Goal: Navigation & Orientation: Understand site structure

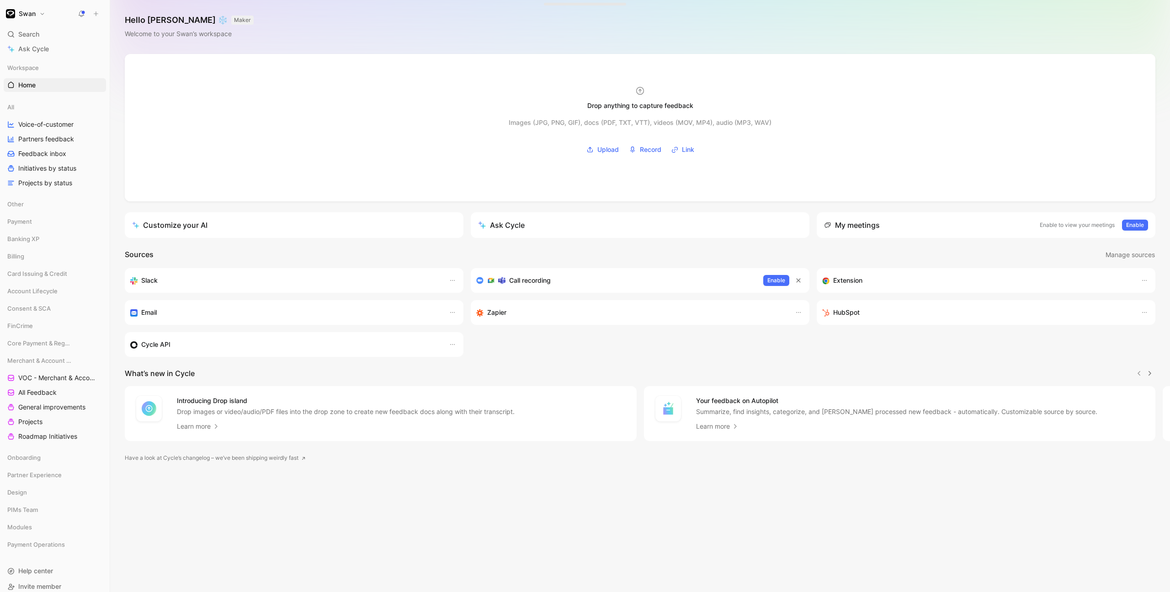
scroll to position [9, 0]
click at [42, 424] on span "Roadmap Initiatives" at bounding box center [47, 427] width 59 height 9
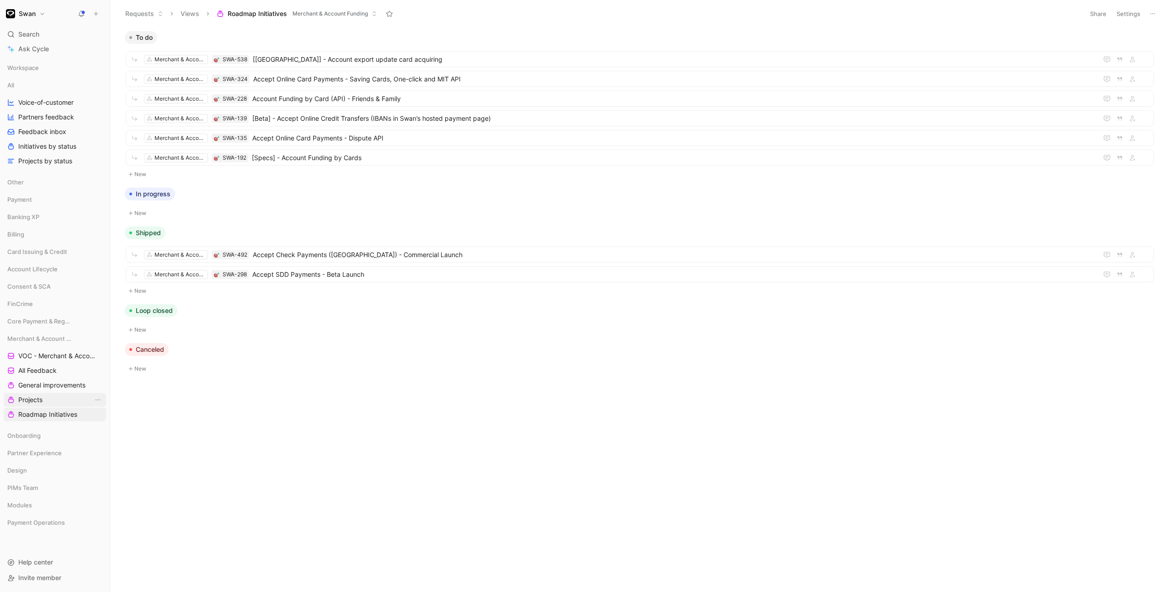
click at [52, 399] on link "Projects" at bounding box center [55, 400] width 102 height 14
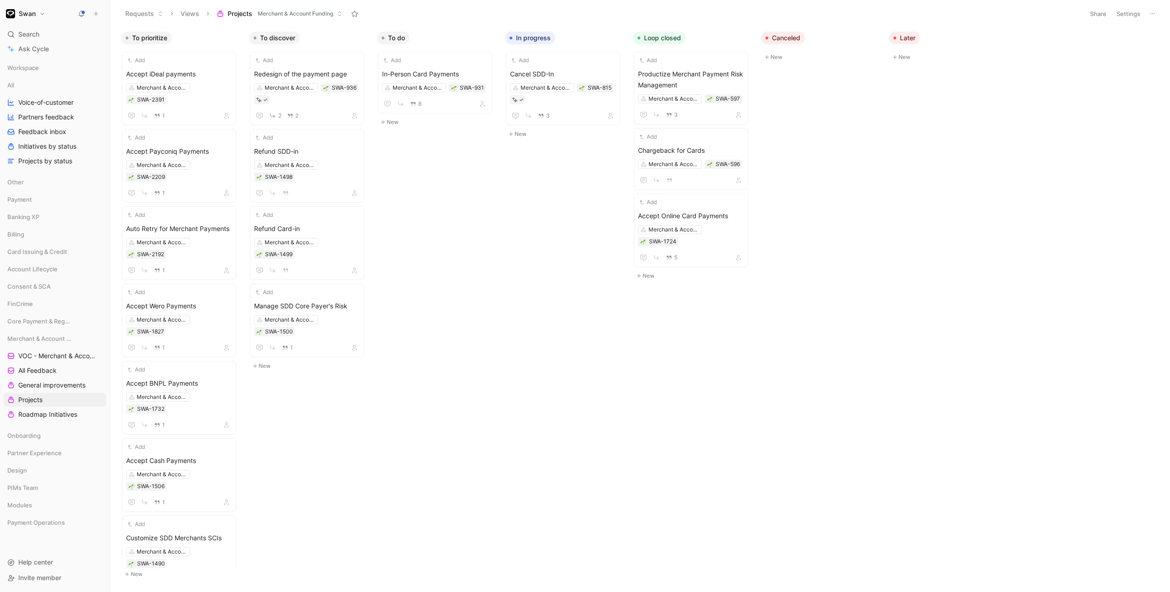
click at [1130, 15] on button "Settings" at bounding box center [1129, 13] width 32 height 13
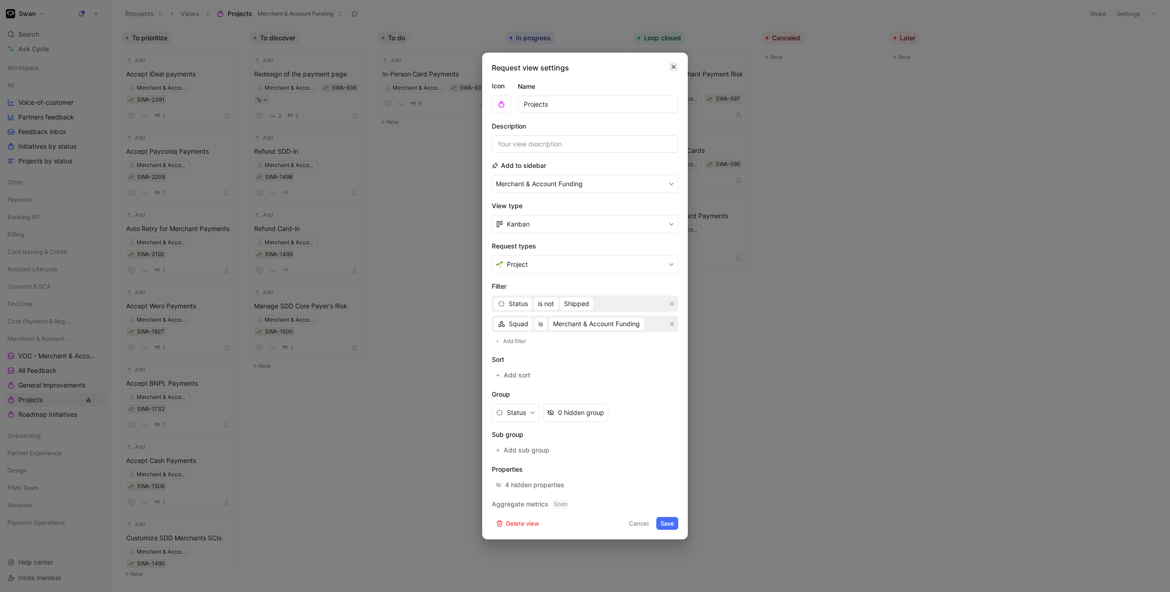
click at [673, 69] on icon "button" at bounding box center [673, 66] width 5 height 7
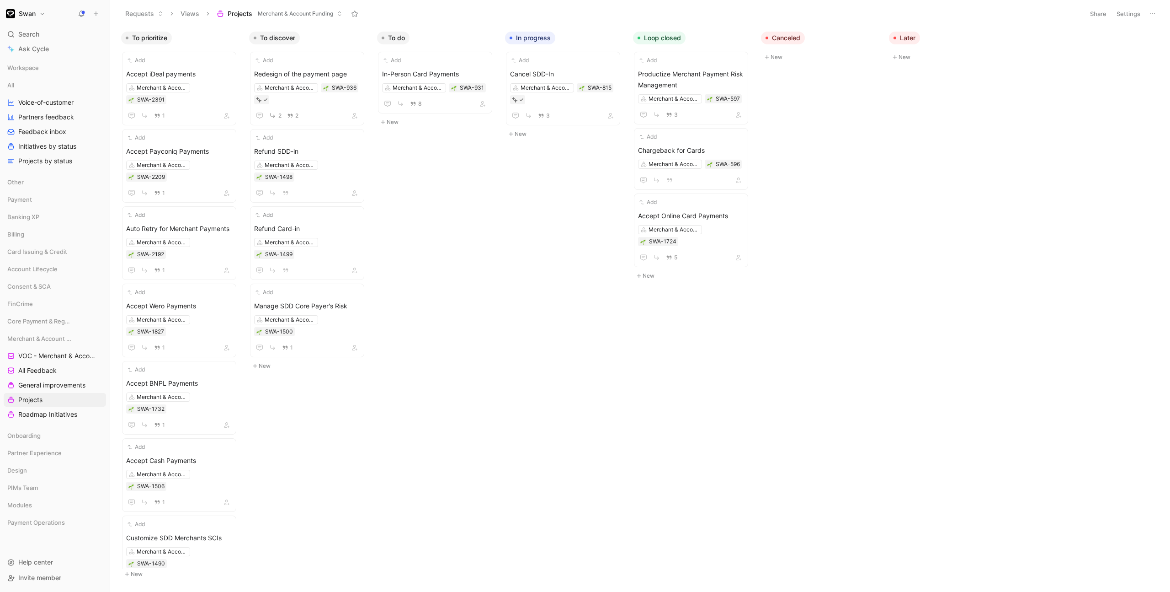
click at [1159, 16] on button at bounding box center [1152, 13] width 13 height 13
click at [32, 19] on button "Swan" at bounding box center [26, 13] width 44 height 13
click at [32, 19] on div at bounding box center [585, 296] width 1170 height 592
click at [30, 66] on span "Workspace" at bounding box center [23, 67] width 32 height 9
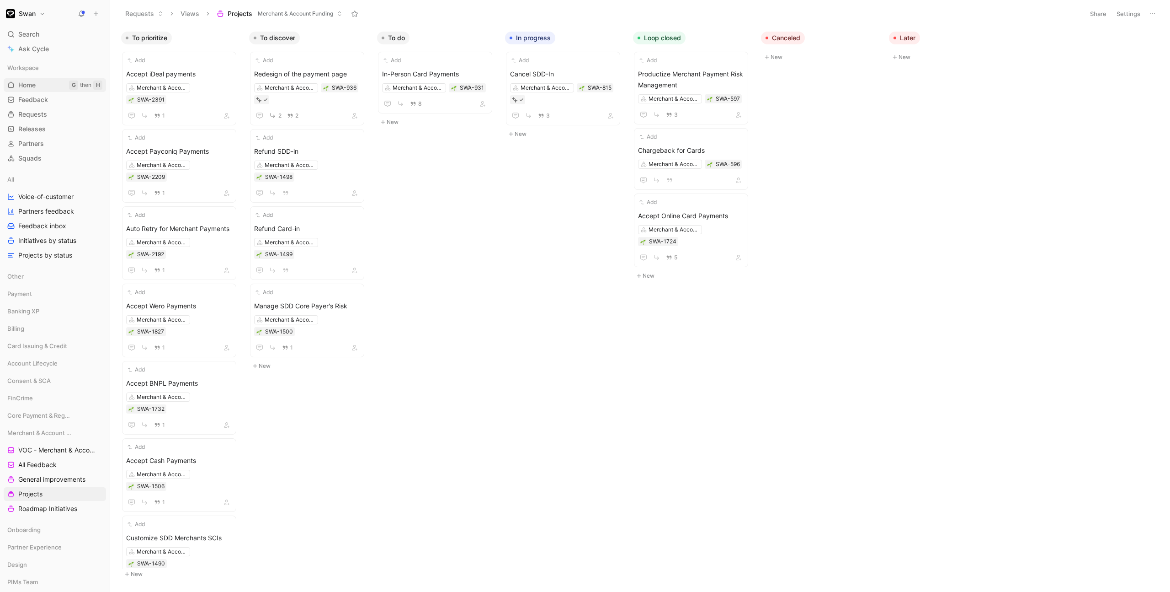
click at [27, 82] on span "Home" at bounding box center [26, 84] width 17 height 9
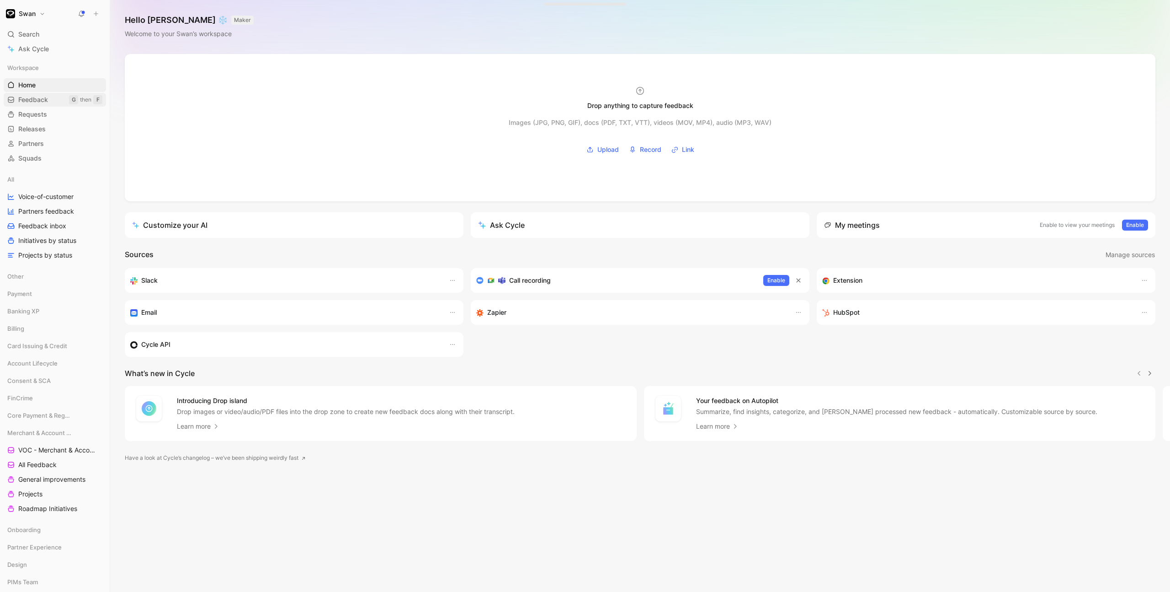
click at [31, 96] on span "Feedback" at bounding box center [33, 99] width 30 height 9
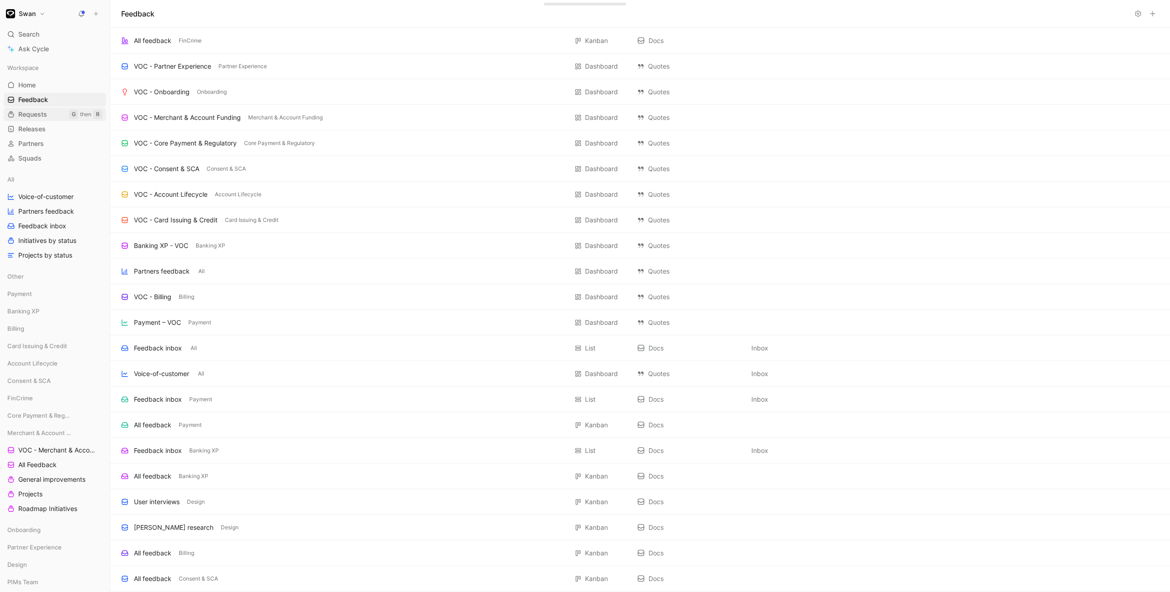
click at [30, 111] on span "Requests" at bounding box center [32, 114] width 29 height 9
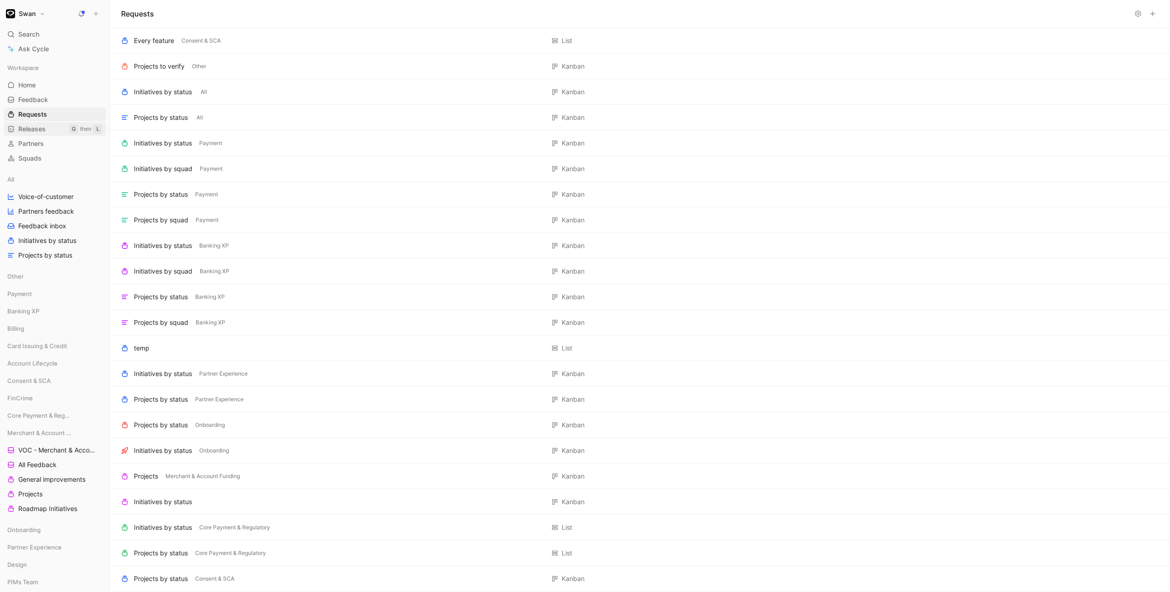
click at [33, 128] on span "Releases" at bounding box center [31, 128] width 27 height 9
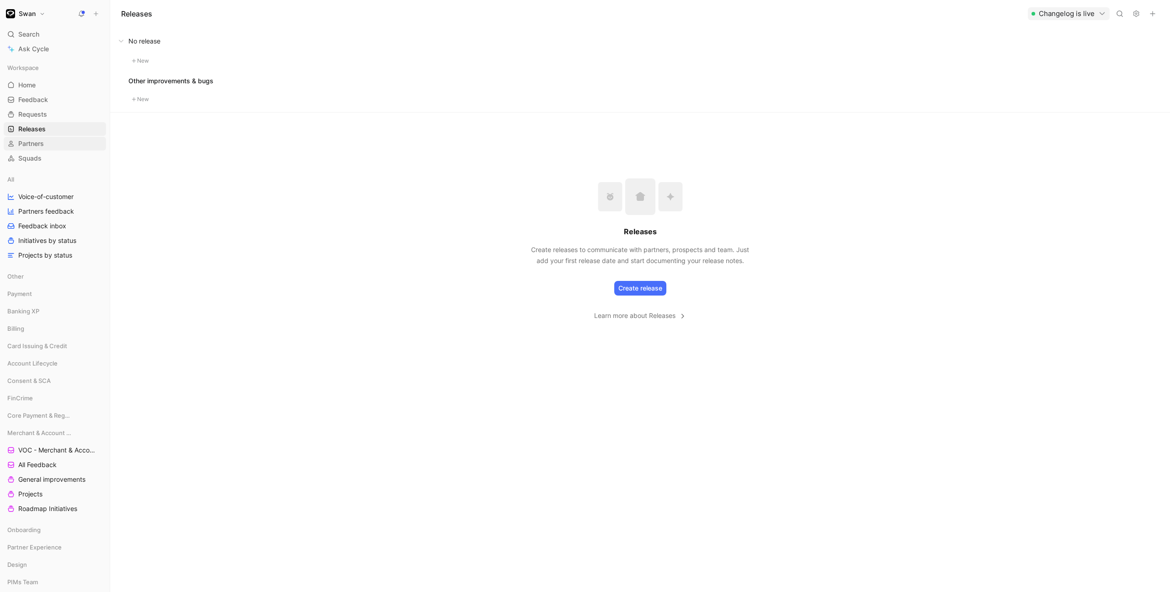
click at [33, 140] on span "Partners" at bounding box center [31, 143] width 26 height 9
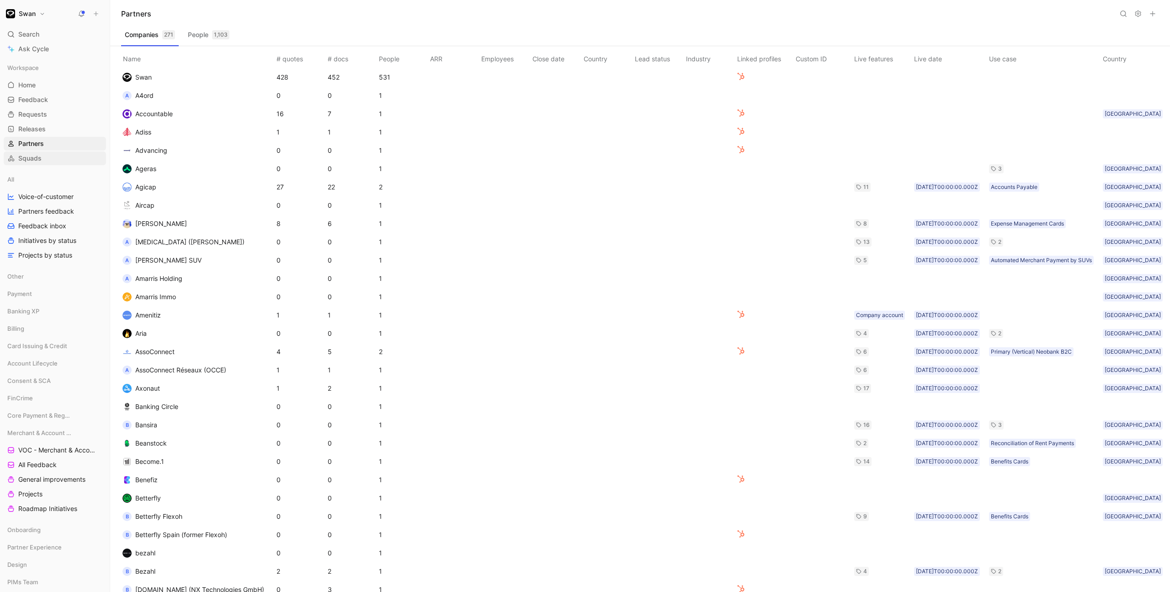
click at [35, 160] on span "Squads" at bounding box center [29, 158] width 23 height 9
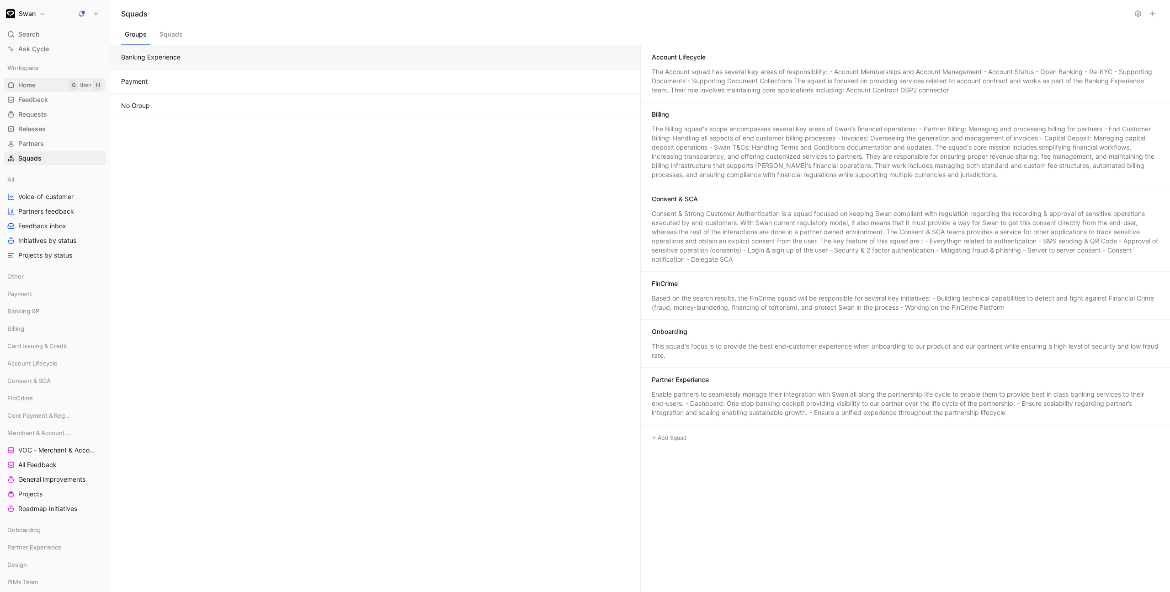
click at [45, 87] on link "Home G then H" at bounding box center [55, 85] width 102 height 14
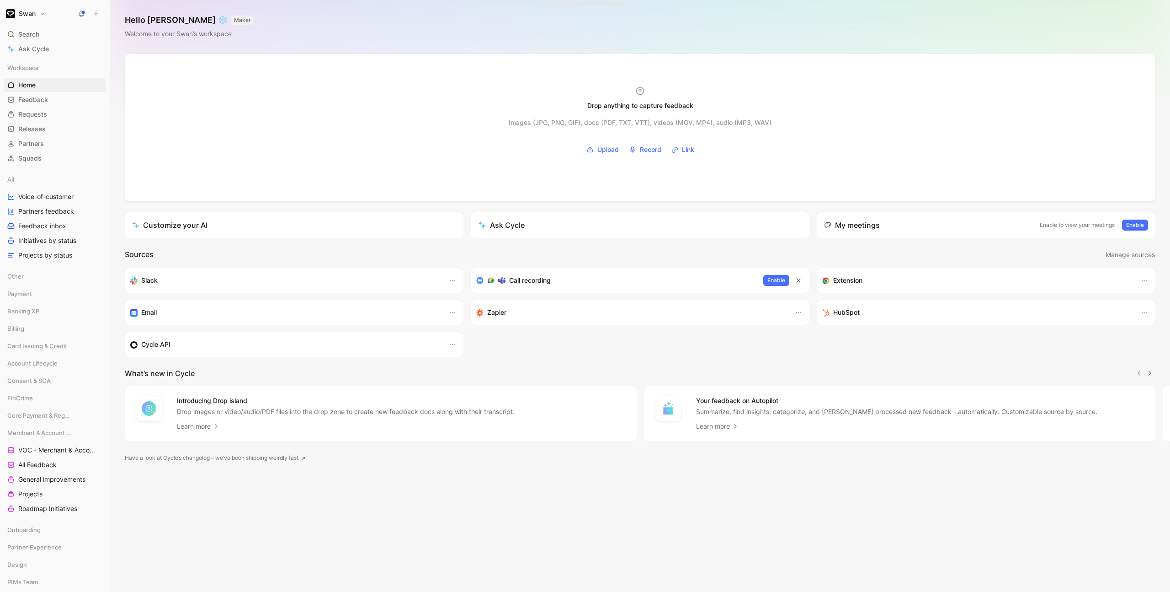
click at [36, 16] on button "Swan" at bounding box center [26, 13] width 44 height 13
click at [50, 95] on div "Workspace settings G then S" at bounding box center [62, 94] width 112 height 15
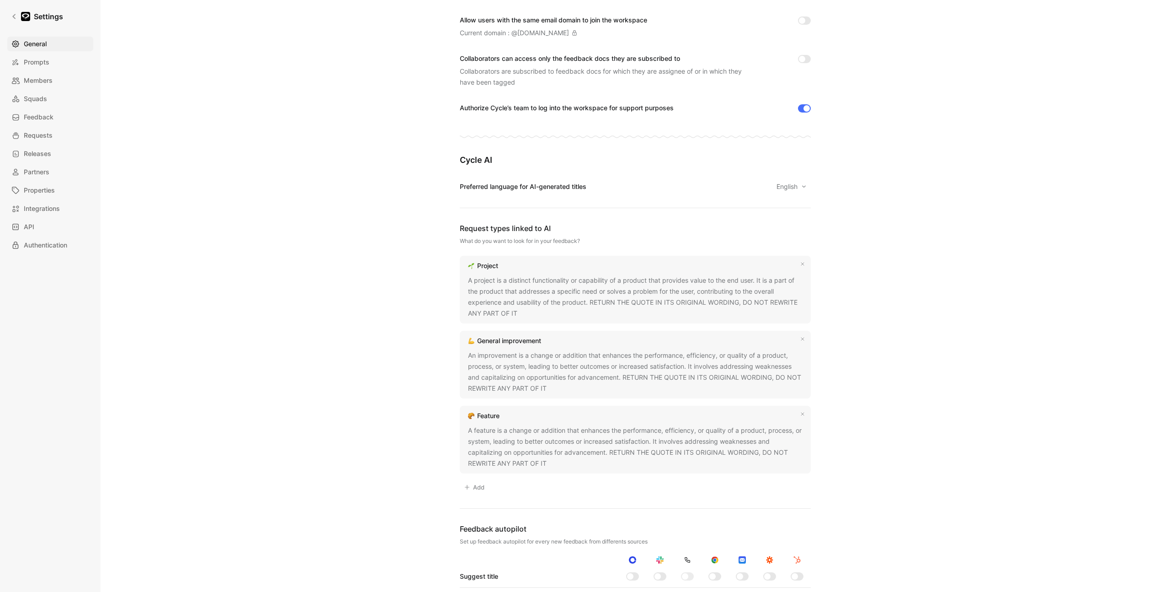
scroll to position [593, 0]
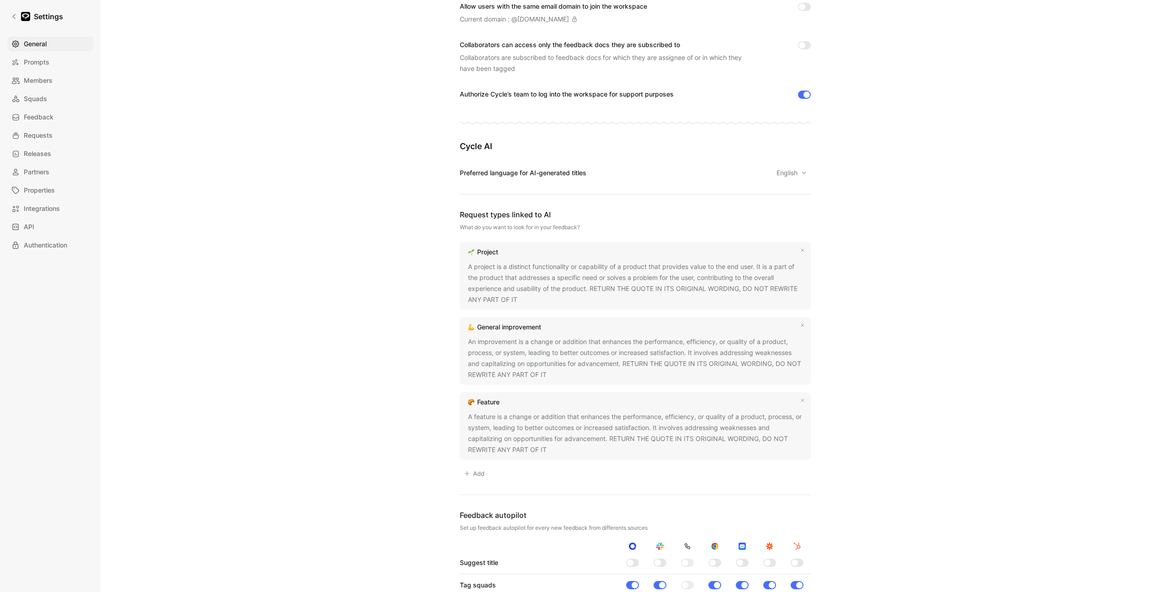
drag, startPoint x: 470, startPoint y: 277, endPoint x: 584, endPoint y: 276, distance: 113.8
click at [584, 276] on div "A project is a distinct functionality or capability of a product that provides …" at bounding box center [635, 283] width 335 height 44
click at [554, 273] on div "A project is a distinct functionality or capability of a product that provides …" at bounding box center [635, 283] width 335 height 44
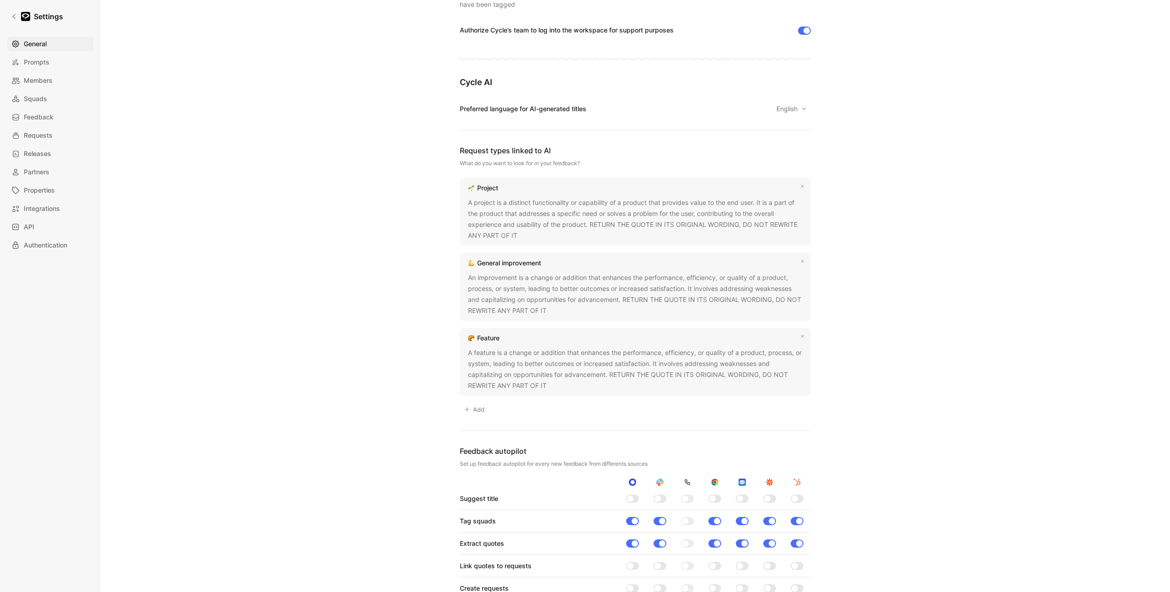
scroll to position [659, 0]
drag, startPoint x: 500, startPoint y: 274, endPoint x: 669, endPoint y: 275, distance: 168.7
click at [669, 275] on div "An improvement is a change or addition that enhances the performance, efficienc…" at bounding box center [635, 292] width 335 height 44
click at [610, 293] on div "An improvement is a change or addition that enhances the performance, efficienc…" at bounding box center [635, 292] width 335 height 44
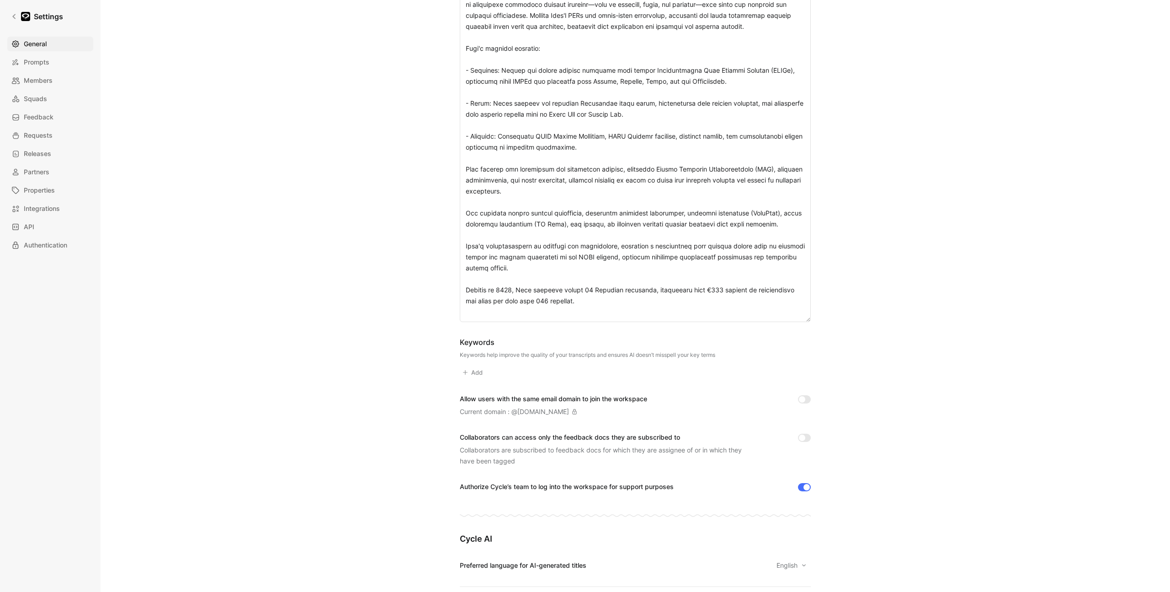
scroll to position [0, 0]
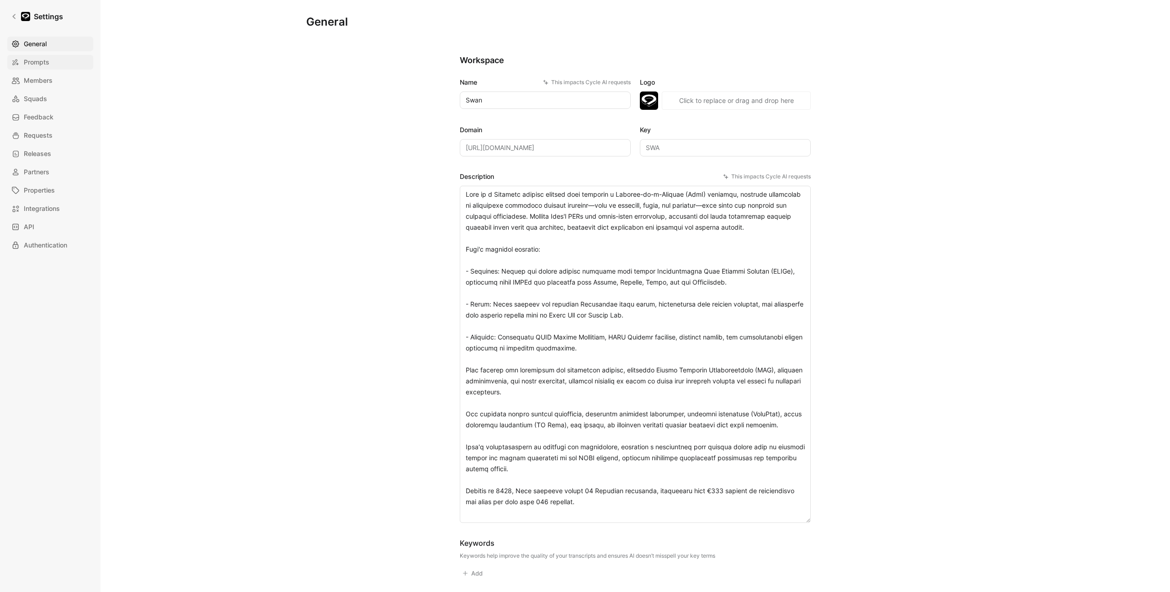
click at [60, 67] on link "Prompts" at bounding box center [50, 62] width 86 height 15
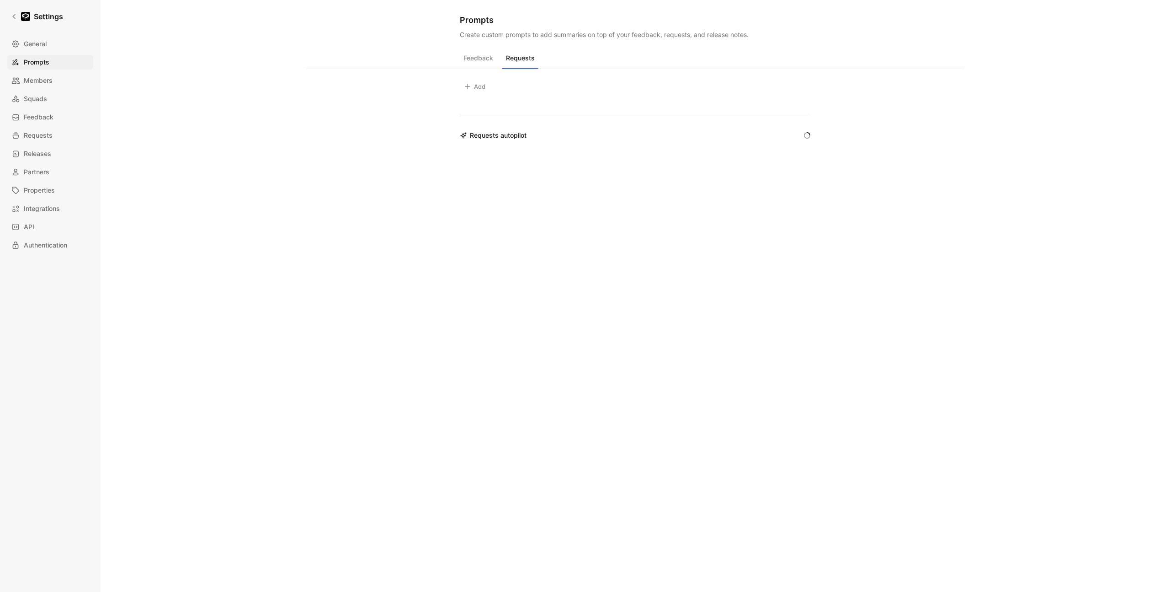
click at [520, 61] on button "Requests" at bounding box center [520, 60] width 36 height 17
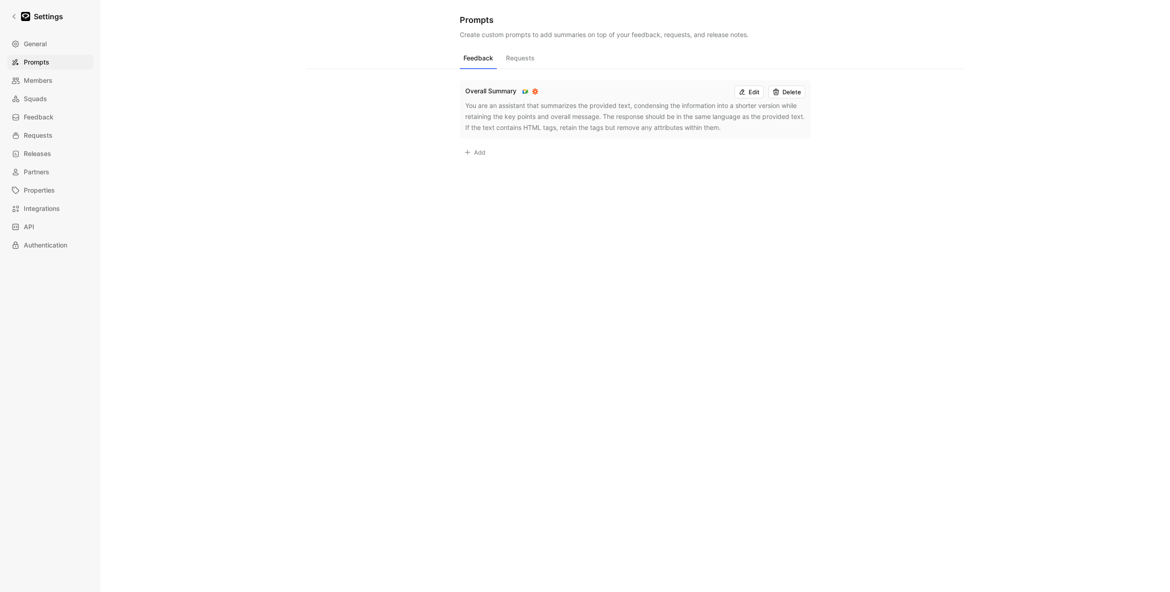
click at [486, 59] on button "Feedback" at bounding box center [478, 60] width 37 height 17
click at [53, 85] on link "Members" at bounding box center [50, 80] width 86 height 15
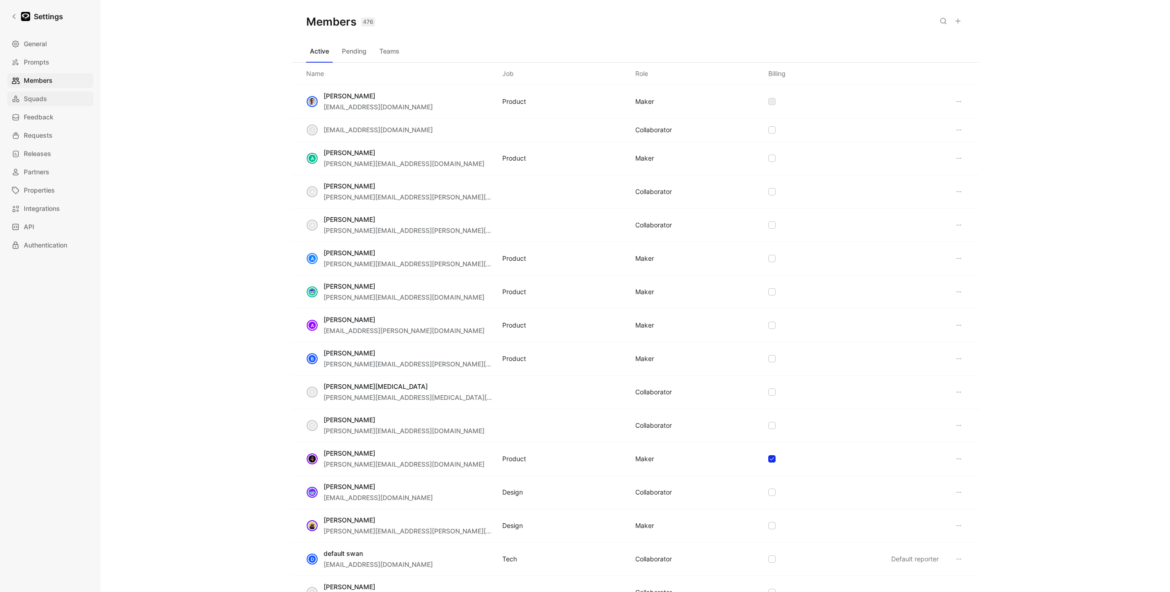
click at [52, 102] on link "Squads" at bounding box center [50, 98] width 86 height 15
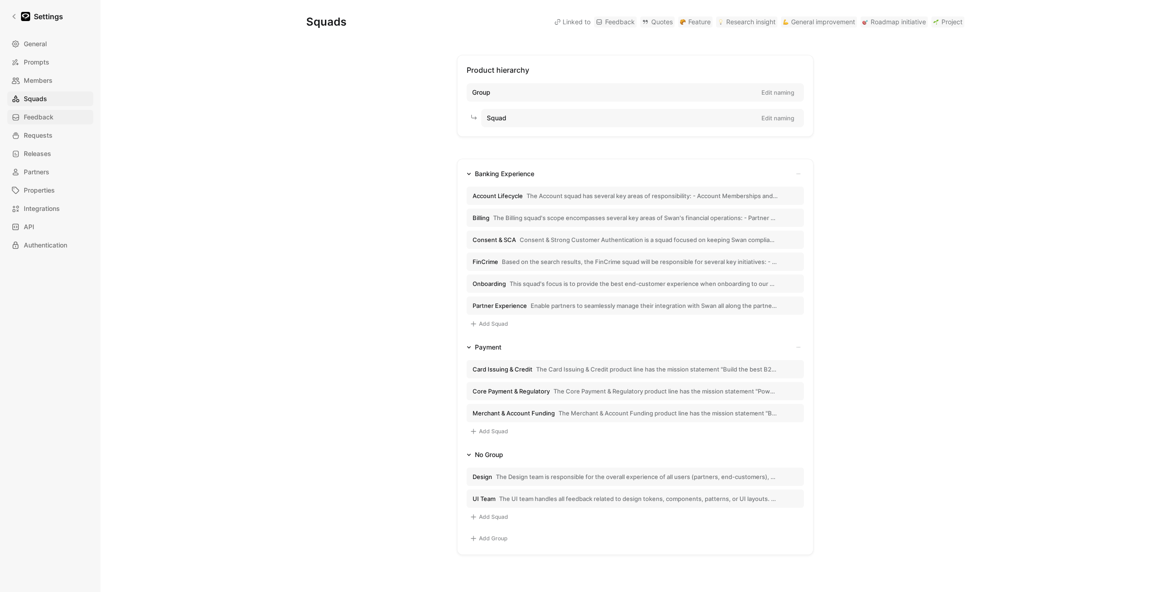
click at [51, 114] on span "Feedback" at bounding box center [39, 117] width 30 height 11
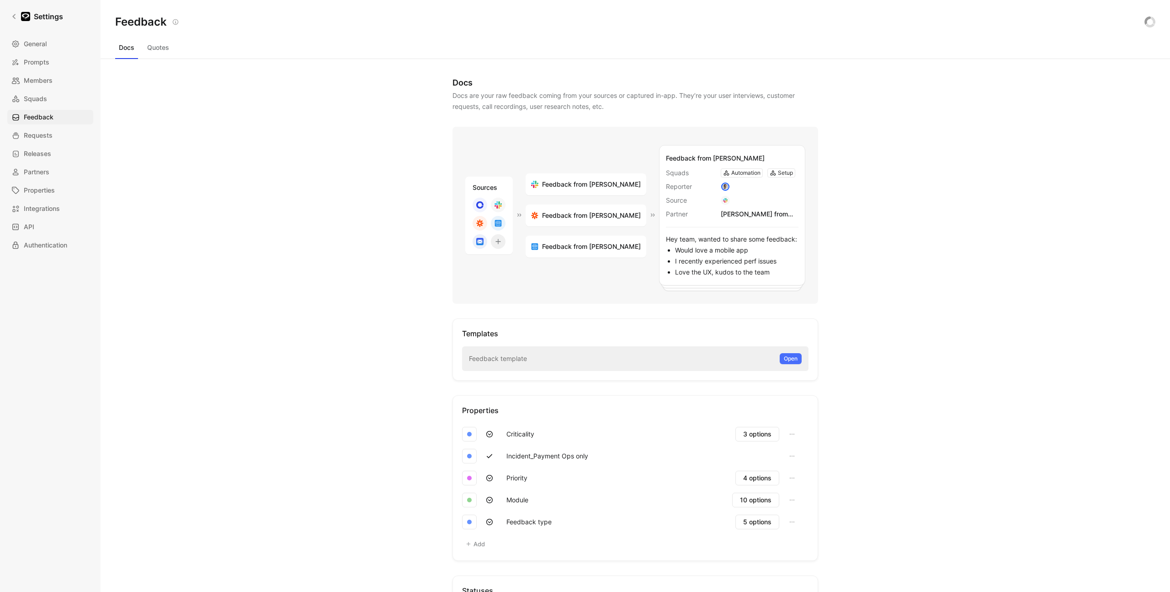
click at [161, 48] on button "Quotes" at bounding box center [158, 47] width 29 height 15
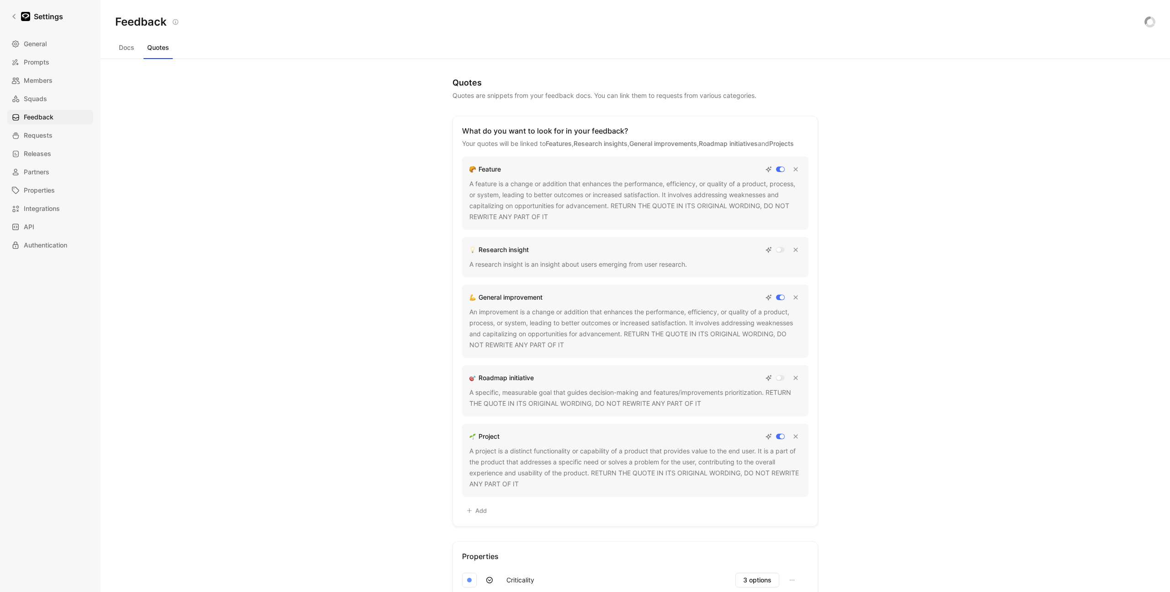
click at [121, 56] on div "Docs Quotes" at bounding box center [635, 49] width 1040 height 18
click at [126, 49] on button "Docs" at bounding box center [126, 47] width 23 height 15
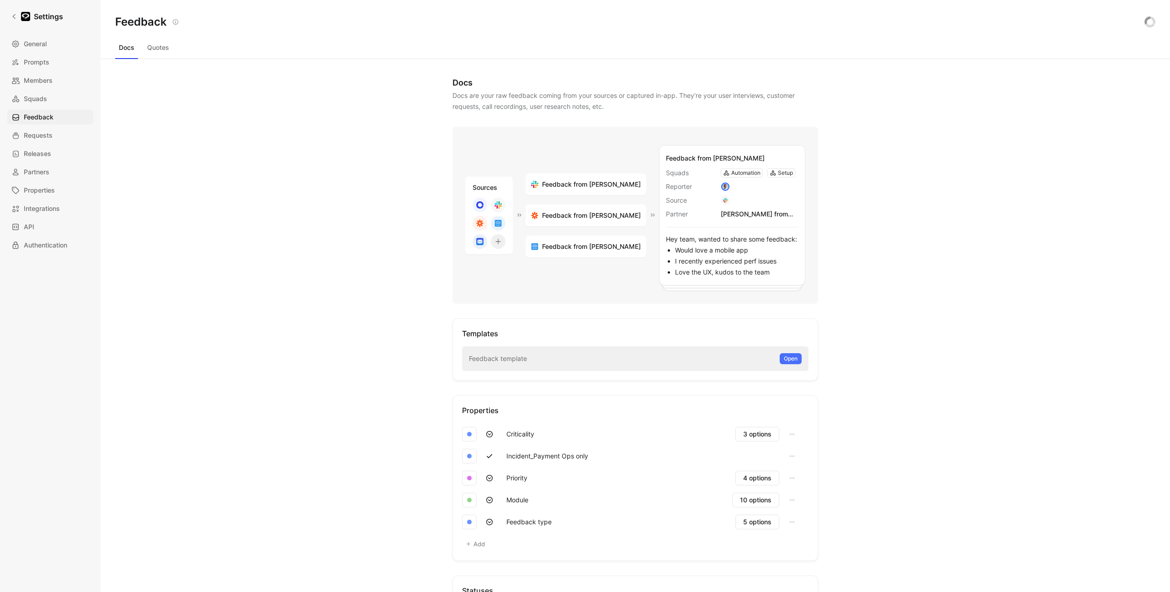
click at [164, 49] on button "Quotes" at bounding box center [158, 47] width 29 height 15
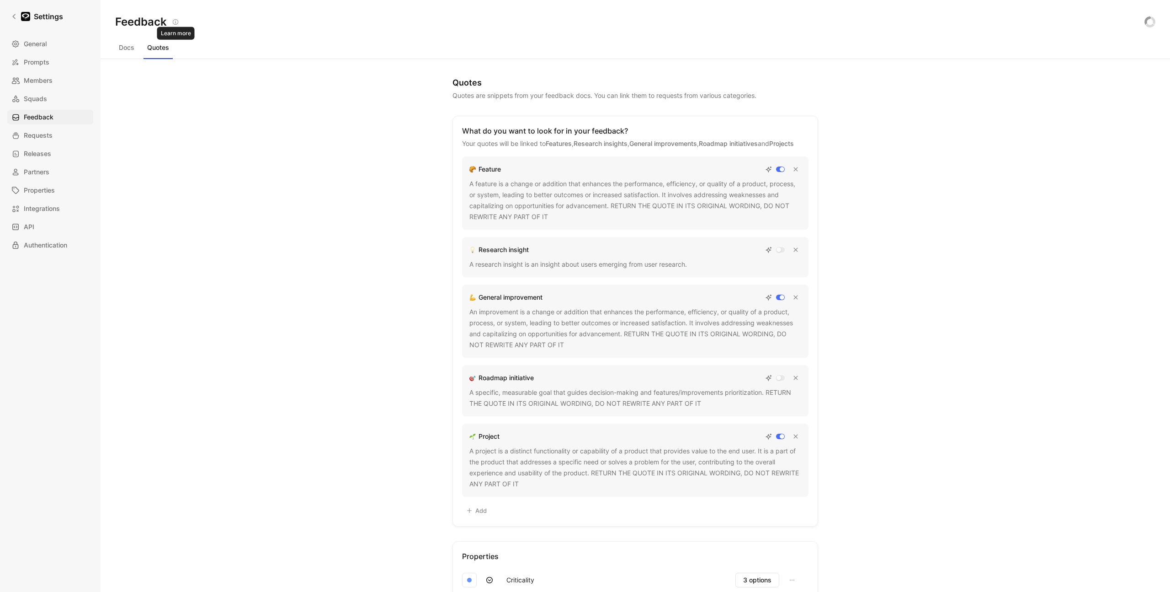
click at [134, 49] on button "Docs" at bounding box center [126, 47] width 23 height 15
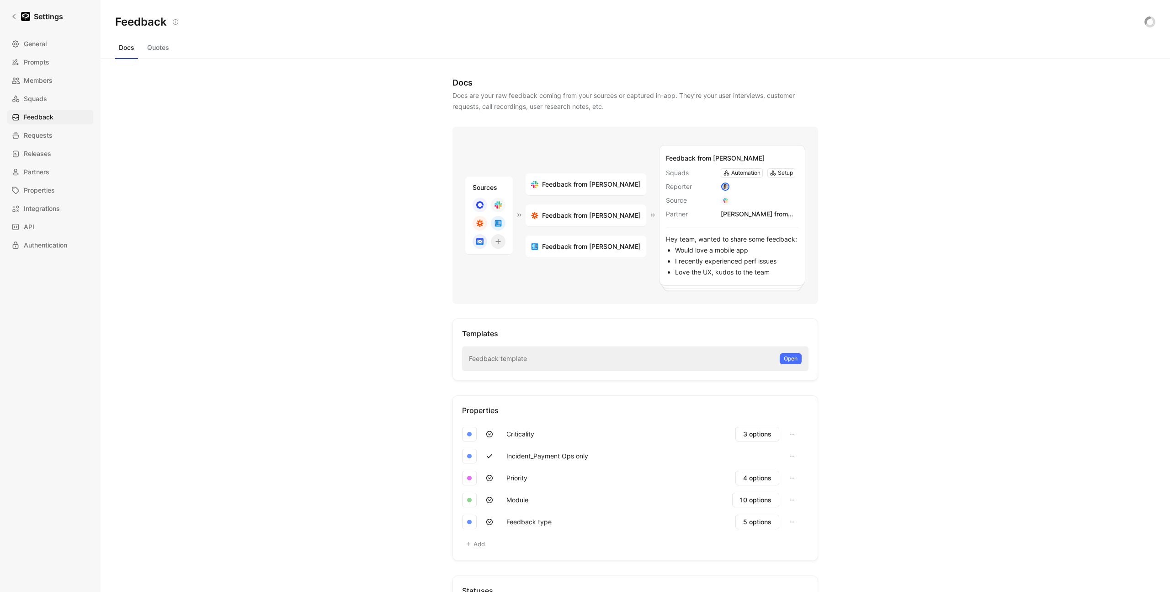
click at [167, 48] on button "Quotes" at bounding box center [158, 47] width 29 height 15
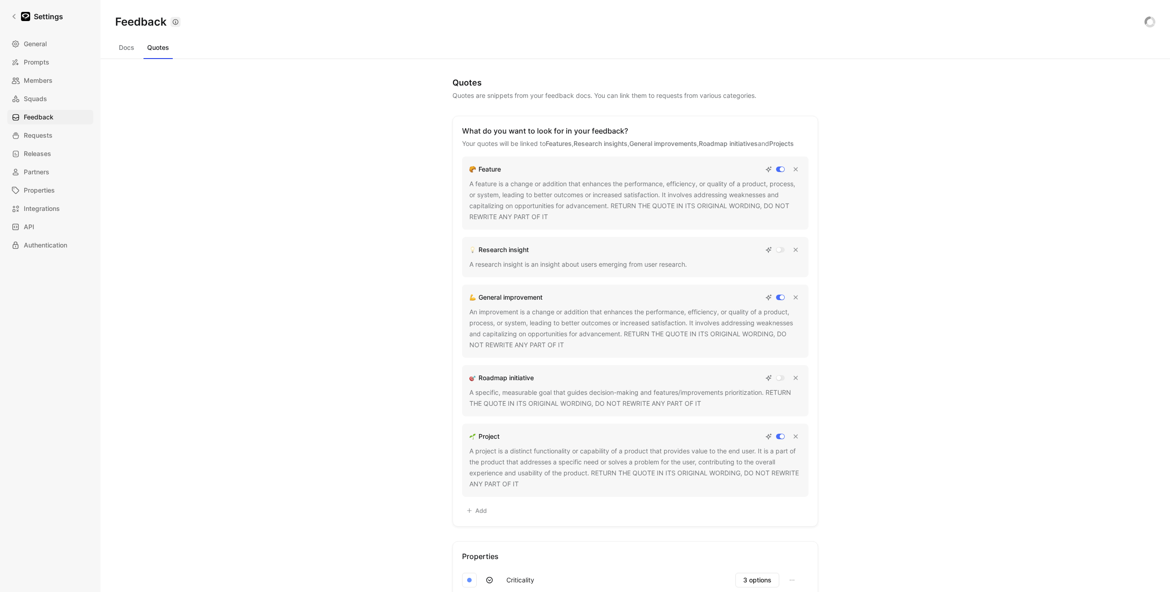
click at [175, 21] on icon "button" at bounding box center [175, 22] width 6 height 6
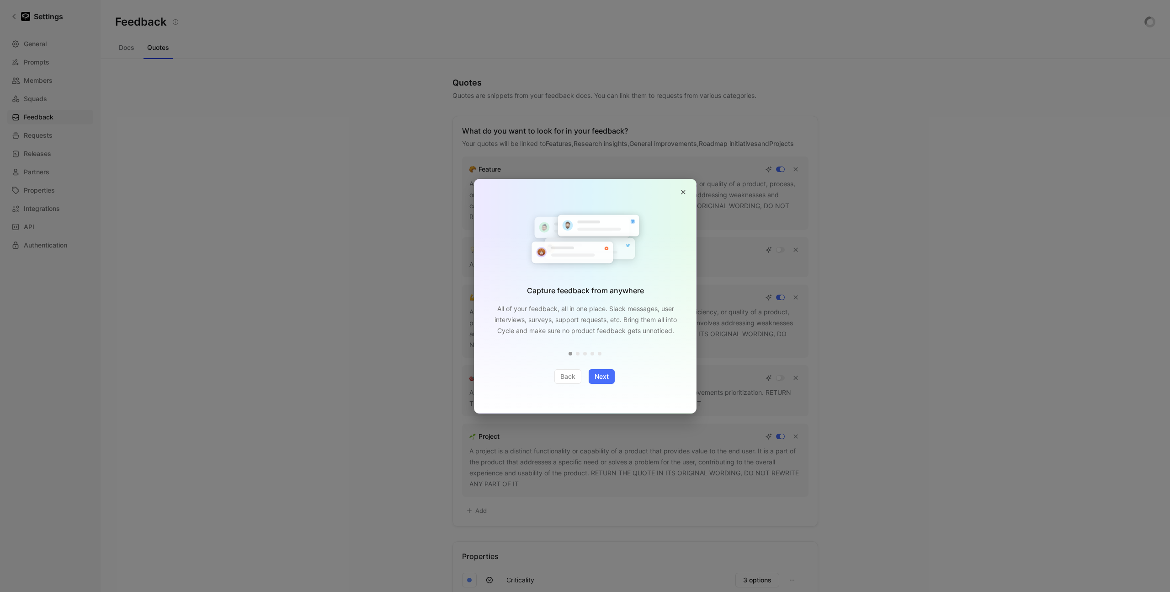
click at [683, 195] on button "button" at bounding box center [683, 192] width 11 height 11
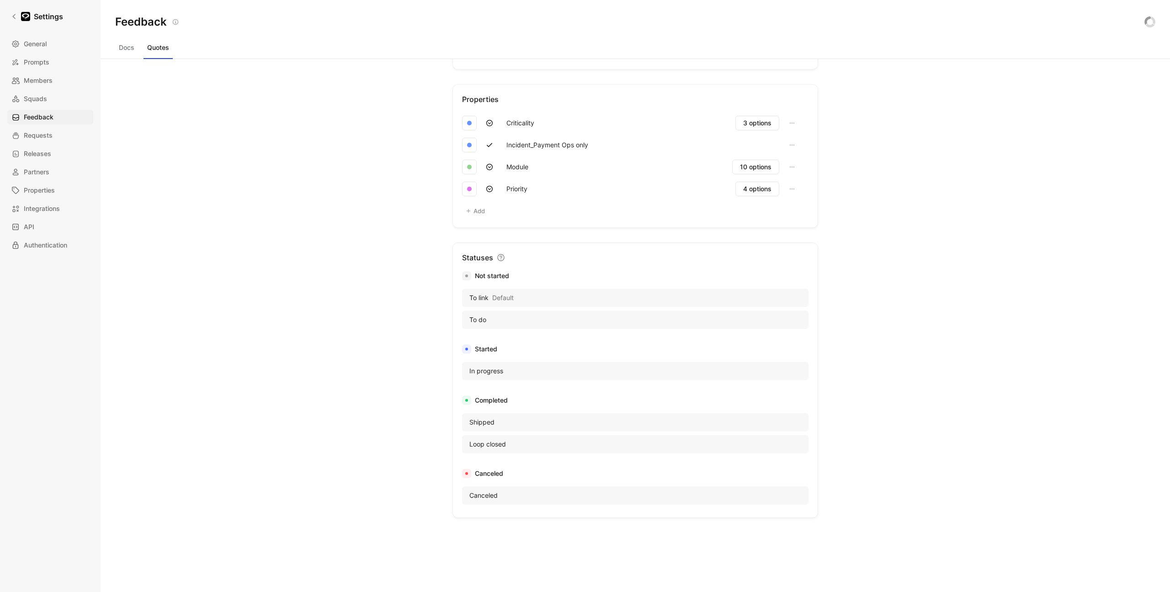
scroll to position [464, 0]
click at [59, 131] on link "Requests" at bounding box center [50, 135] width 86 height 15
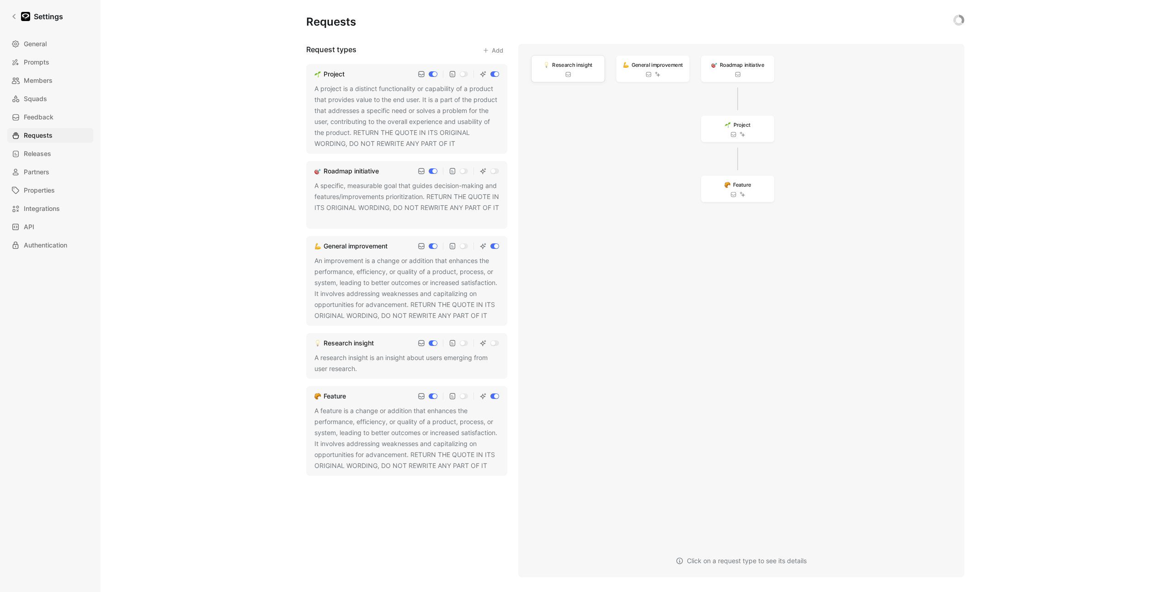
click at [575, 69] on div "Research insight" at bounding box center [568, 69] width 73 height 27
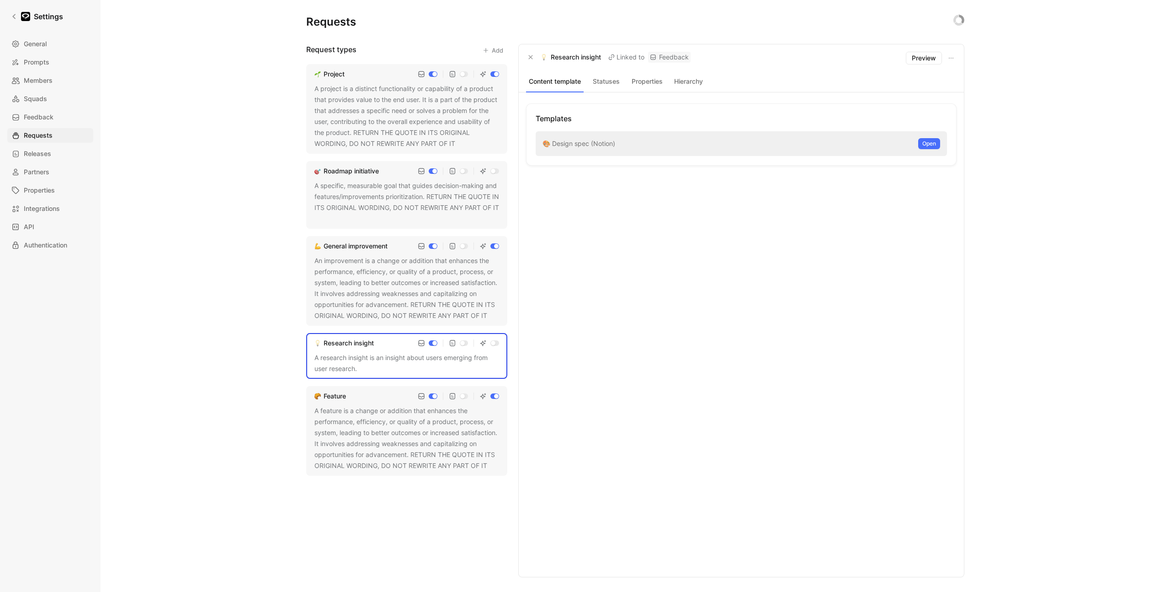
click at [615, 83] on button "Statuses" at bounding box center [605, 81] width 37 height 12
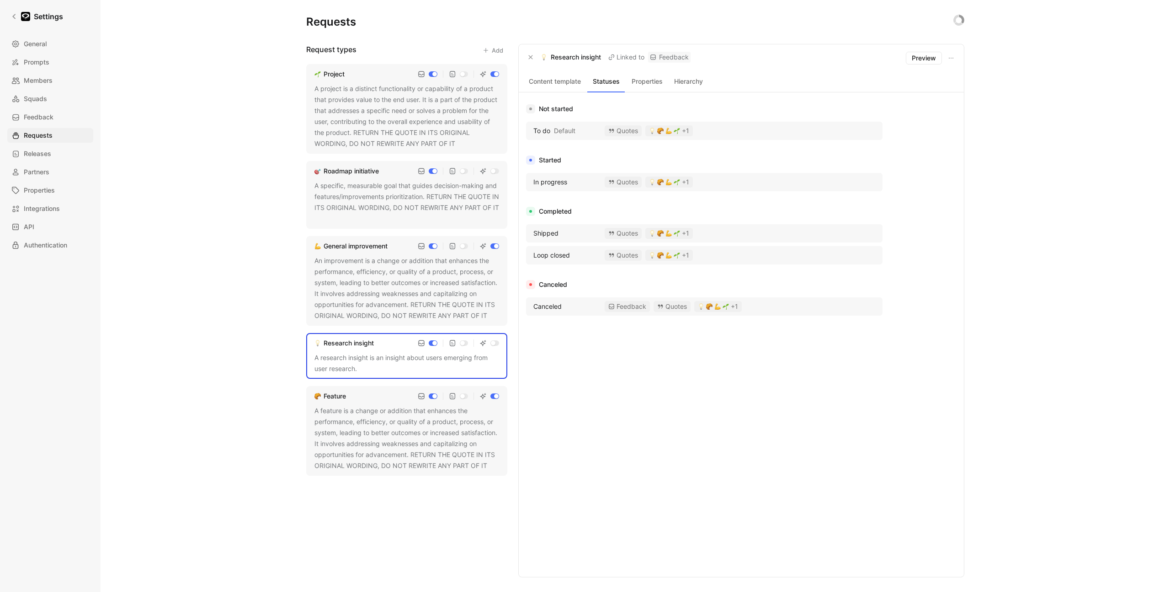
click at [644, 82] on button "Properties" at bounding box center [647, 81] width 37 height 12
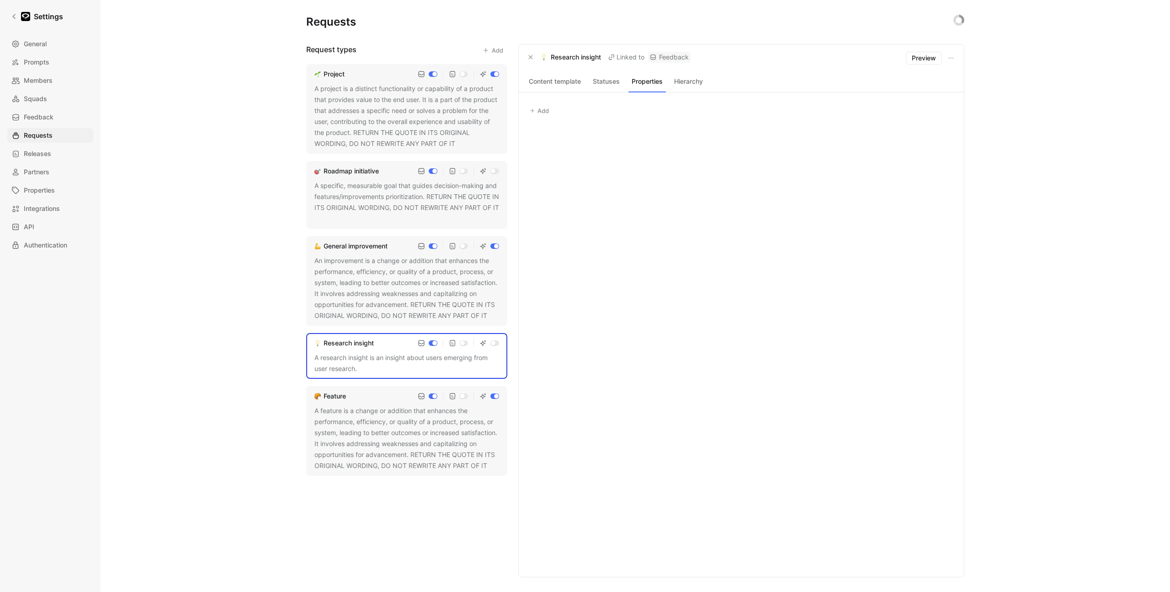
click at [686, 82] on button "Hierarchy" at bounding box center [688, 81] width 37 height 12
click at [538, 81] on button "Content template" at bounding box center [555, 81] width 58 height 12
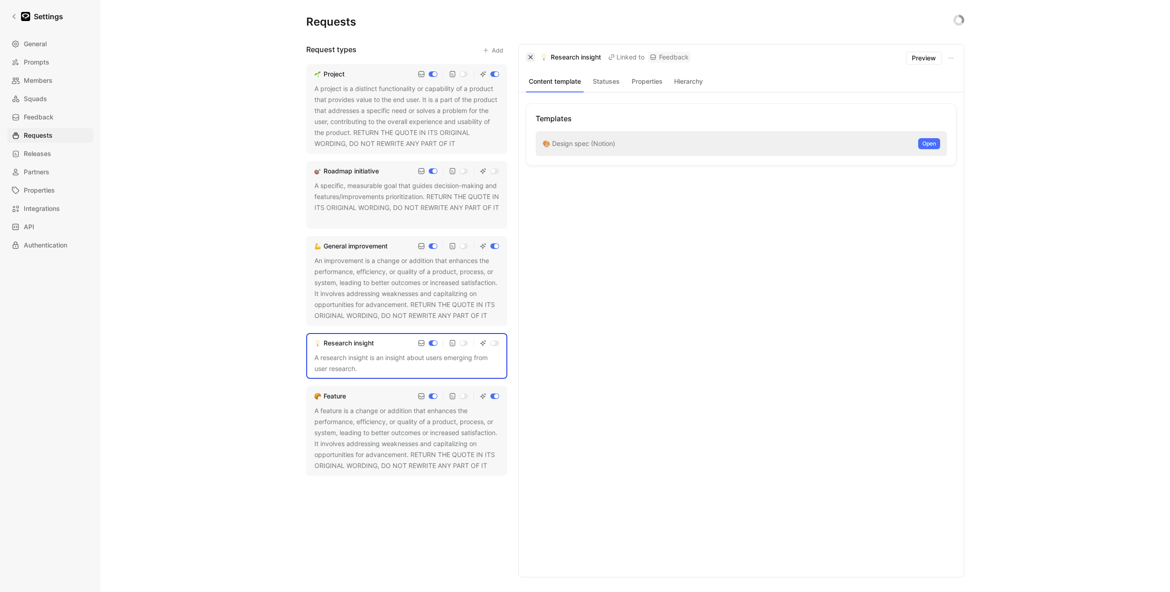
click at [529, 58] on icon "button" at bounding box center [530, 56] width 5 height 5
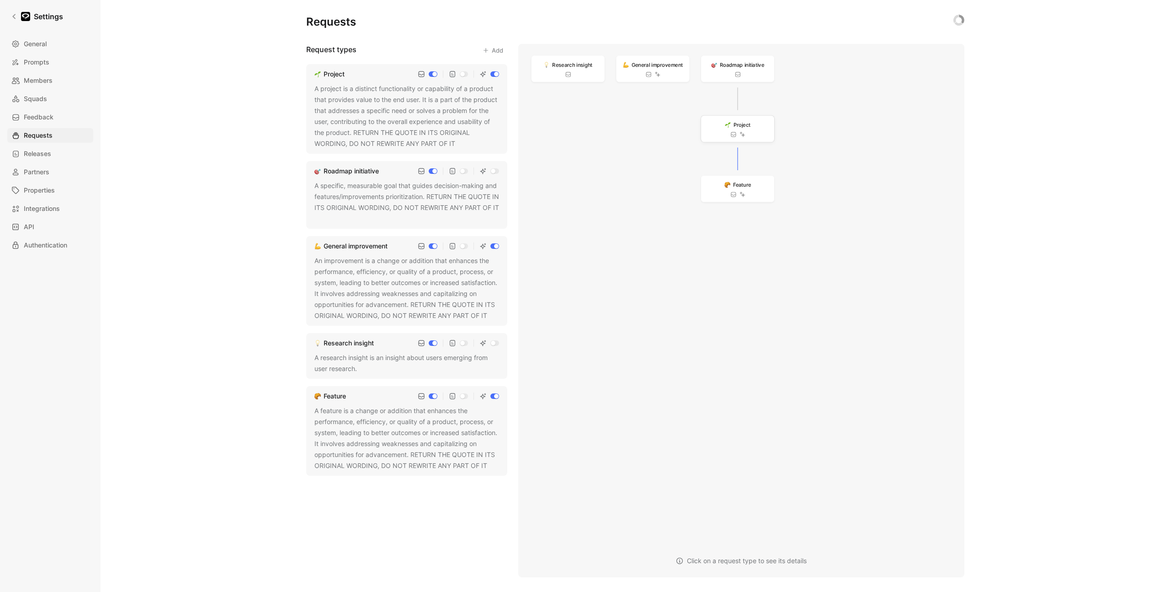
click at [756, 127] on div "Project" at bounding box center [737, 129] width 73 height 27
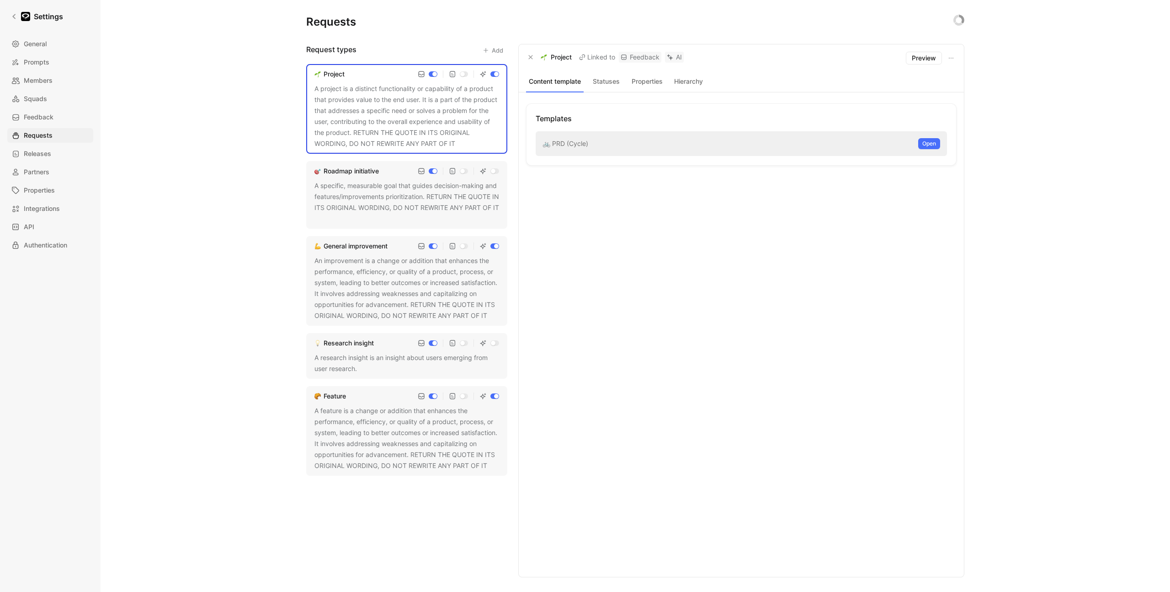
click at [685, 81] on button "Hierarchy" at bounding box center [688, 81] width 37 height 12
click at [528, 60] on button "button" at bounding box center [530, 57] width 9 height 9
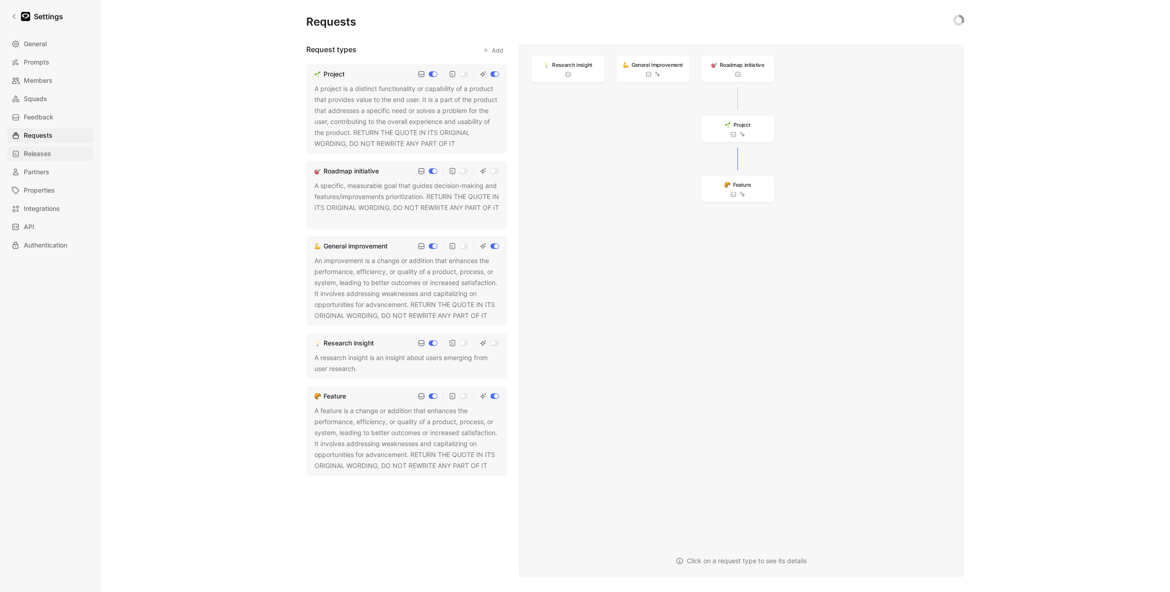
click at [67, 149] on link "Releases" at bounding box center [50, 153] width 86 height 15
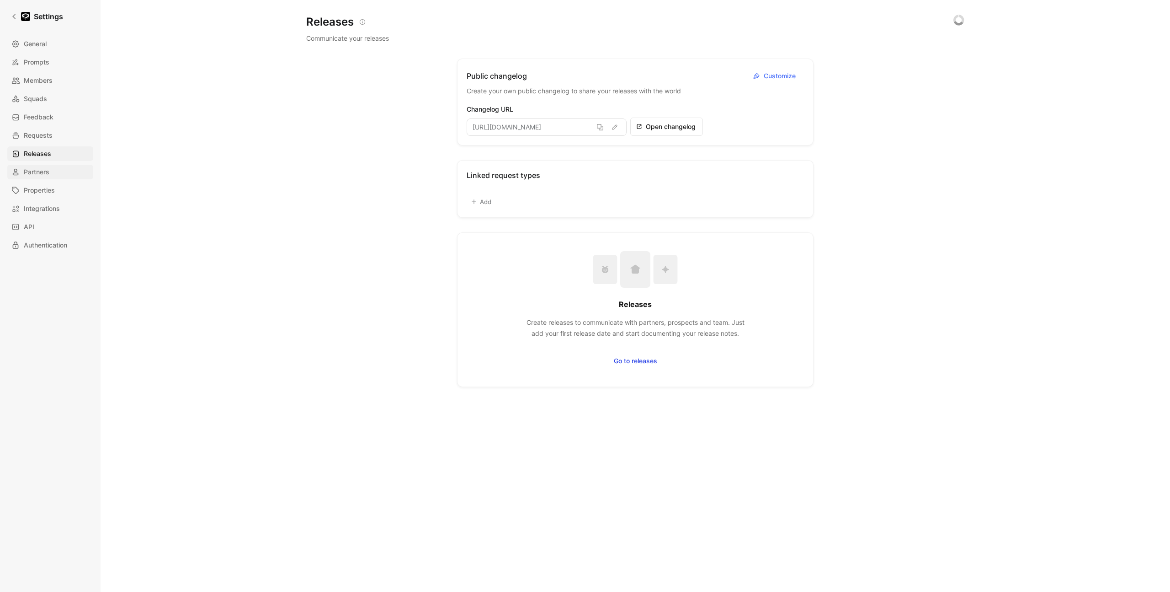
click at [64, 169] on link "Partners" at bounding box center [50, 172] width 86 height 15
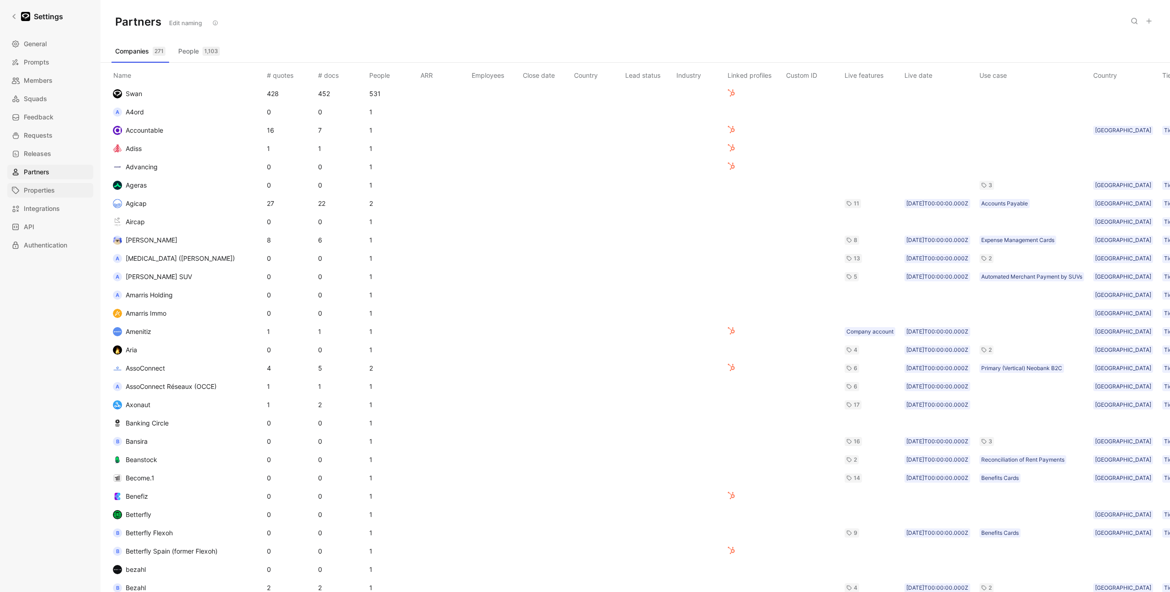
click at [56, 195] on link "Properties" at bounding box center [50, 190] width 86 height 15
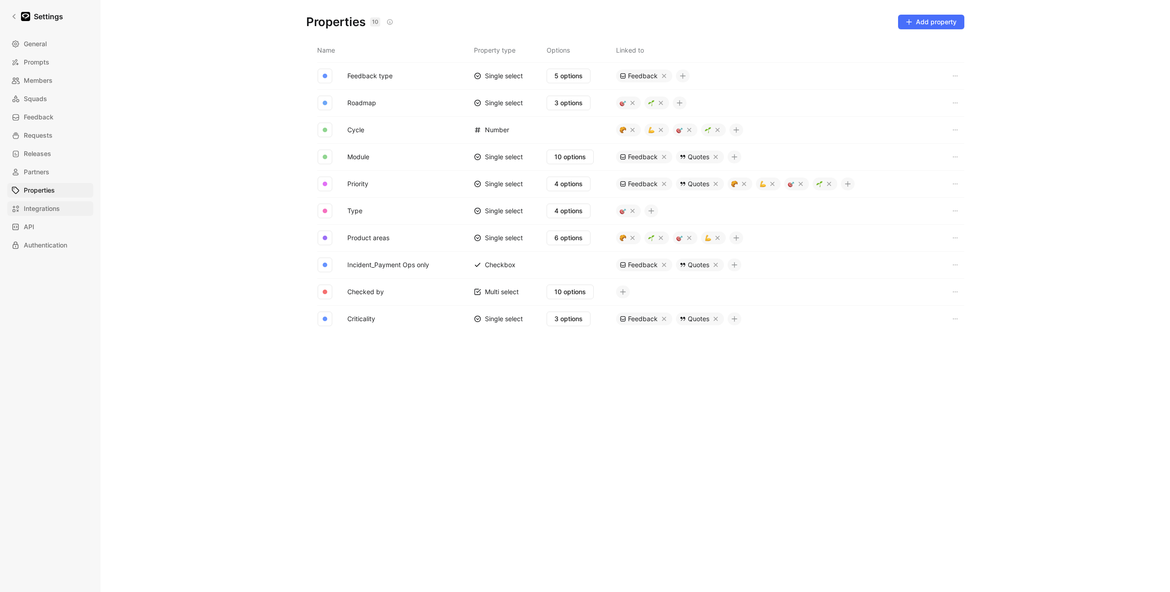
click at [54, 210] on span "Integrations" at bounding box center [42, 208] width 36 height 11
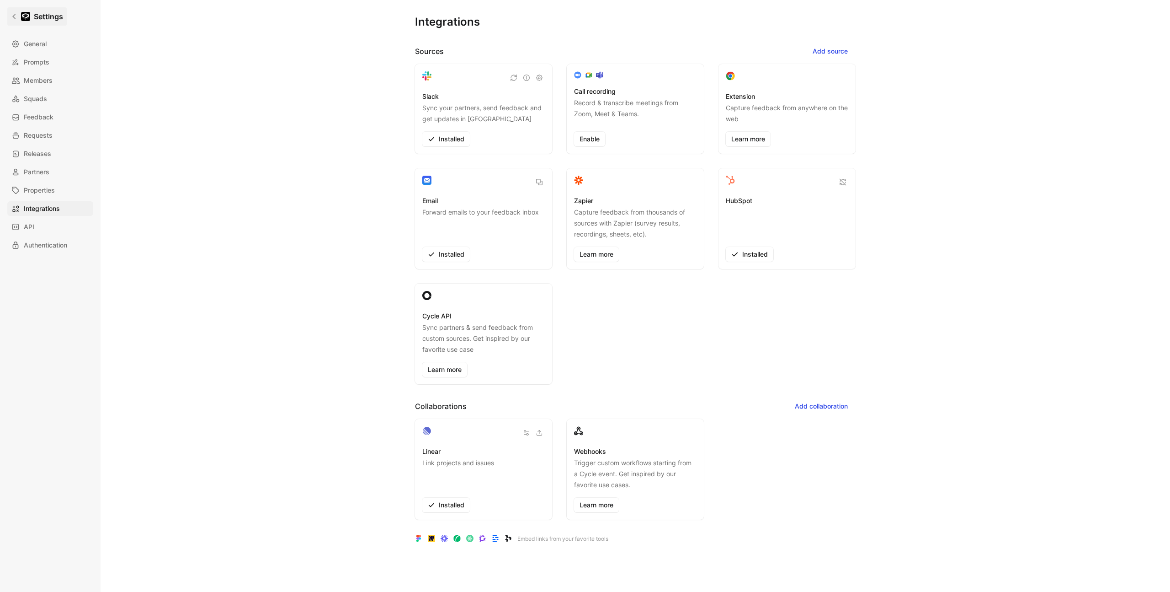
click at [49, 21] on h1 "Settings" at bounding box center [48, 16] width 29 height 11
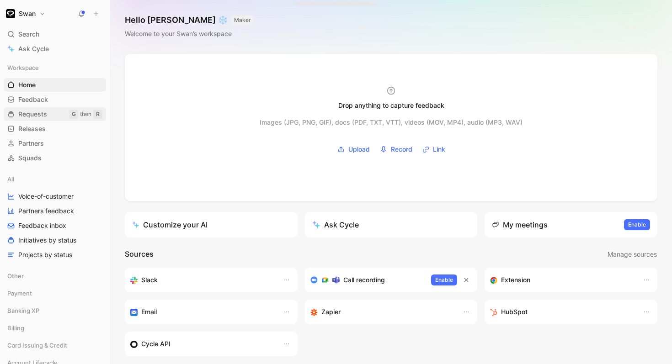
click at [47, 117] on span "Requests" at bounding box center [32, 114] width 29 height 9
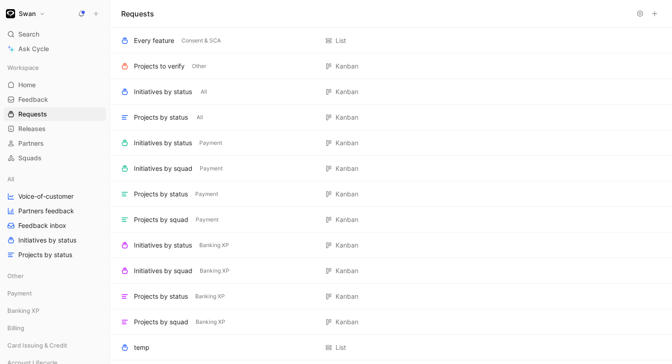
click at [37, 16] on button "Swan" at bounding box center [26, 13] width 44 height 13
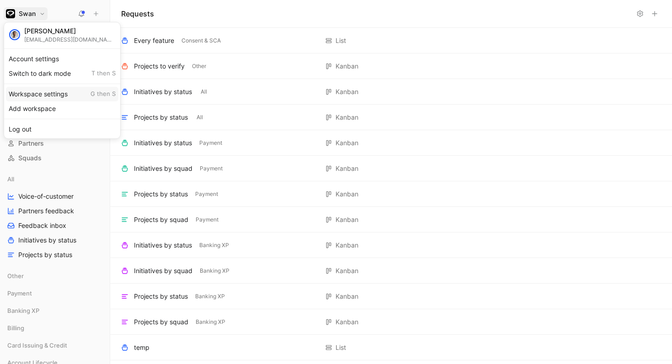
click at [37, 98] on div "Workspace settings G then S" at bounding box center [62, 94] width 112 height 15
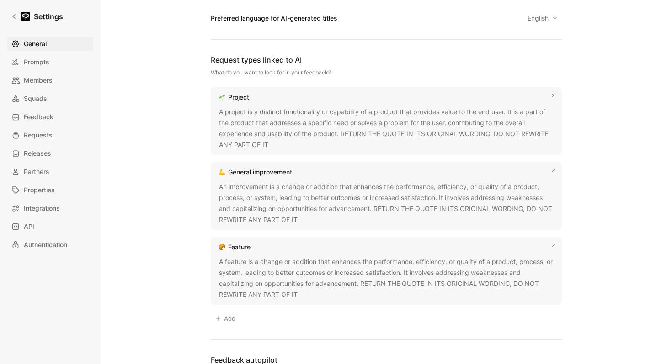
scroll to position [745, 0]
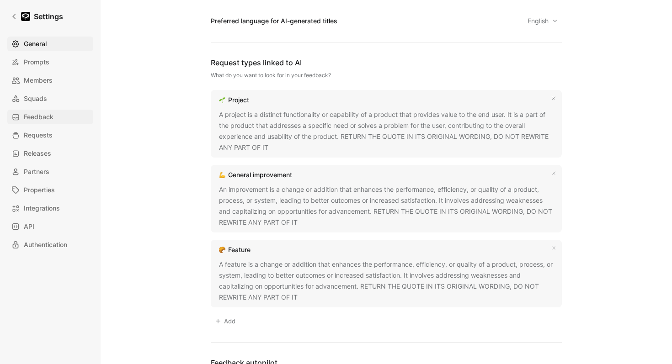
click at [36, 122] on span "Feedback" at bounding box center [39, 117] width 30 height 11
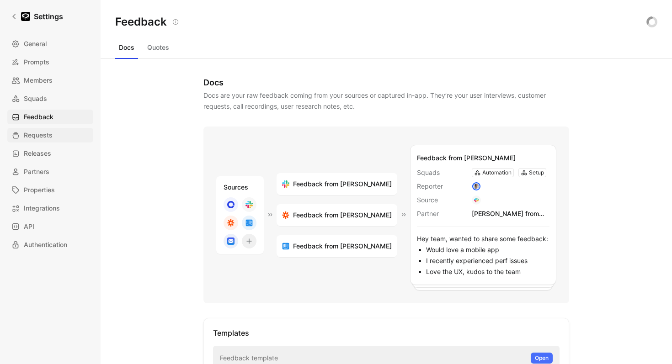
click at [50, 135] on span "Requests" at bounding box center [38, 135] width 29 height 11
